Goal: Communication & Community: Answer question/provide support

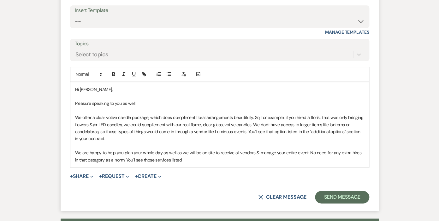
scroll to position [1085, 0]
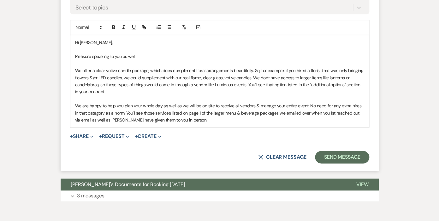
click at [167, 102] on p "We are happy to help you plan your whole day as well as we will be on site to r…" at bounding box center [219, 112] width 289 height 21
click at [196, 102] on p "We are happy to help you plan your whole day as well as we will be on site to r…" at bounding box center [219, 112] width 289 height 21
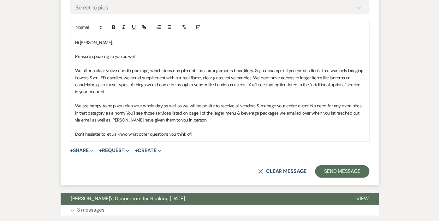
click at [125, 131] on p "Don't hesiatte to let us knwo what other questions you think of!" at bounding box center [219, 134] width 289 height 7
click at [94, 131] on p "Don't hesiatte to let us know what other questions you think of!" at bounding box center [219, 134] width 289 height 7
click at [207, 131] on p "Don't hesitate to let us know what other questions you think of!" at bounding box center [219, 134] width 289 height 7
click at [332, 165] on button "Send Message" at bounding box center [342, 171] width 54 height 13
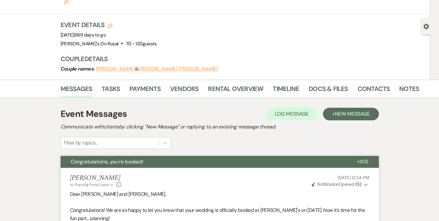
scroll to position [0, 0]
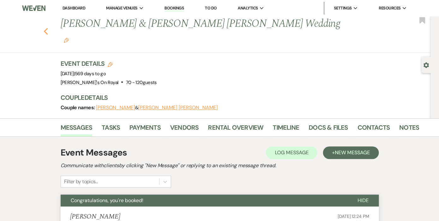
click at [45, 28] on use "button" at bounding box center [46, 31] width 4 height 7
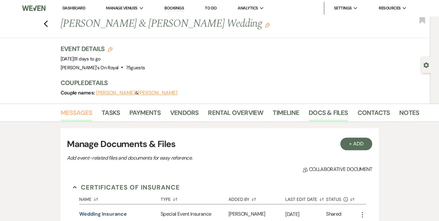
click at [77, 114] on link "Messages" at bounding box center [77, 115] width 32 height 14
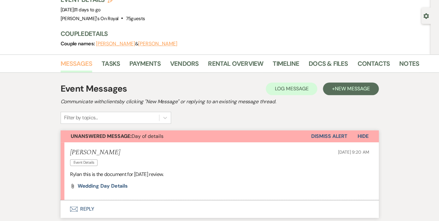
scroll to position [76, 0]
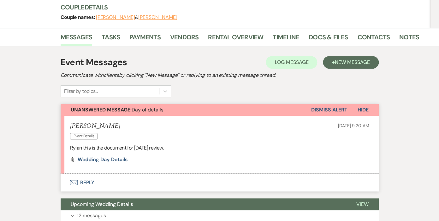
click at [328, 109] on button "Dismiss Alert" at bounding box center [329, 110] width 36 height 12
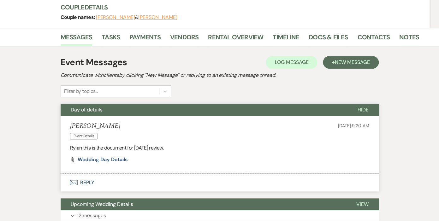
scroll to position [0, 0]
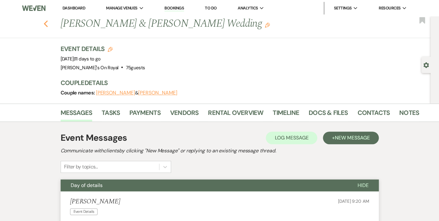
click at [46, 22] on use "button" at bounding box center [46, 23] width 4 height 7
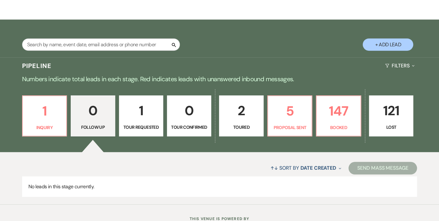
scroll to position [113, 0]
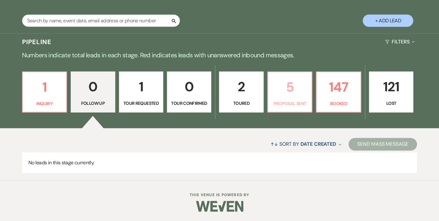
click at [300, 97] on p "5" at bounding box center [289, 87] width 36 height 21
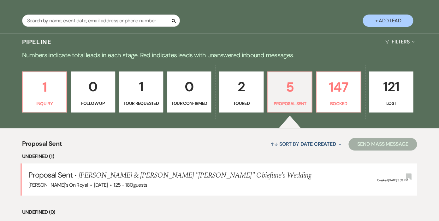
scroll to position [98, 0]
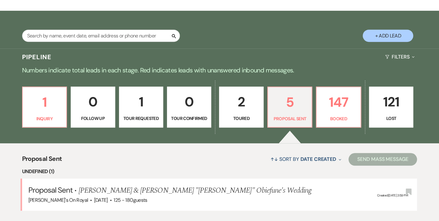
select select "6"
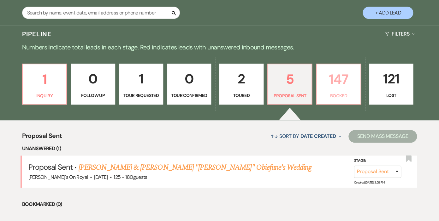
click at [331, 81] on p "147" at bounding box center [338, 79] width 36 height 21
